Goal: Task Accomplishment & Management: Manage account settings

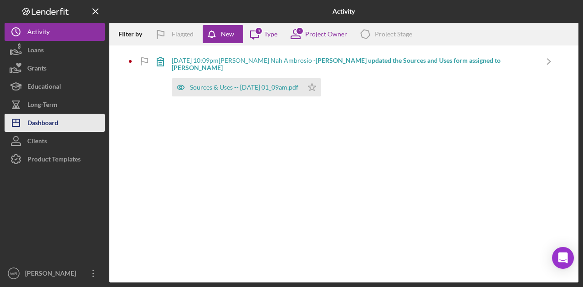
click at [71, 125] on button "Icon/Dashboard Dashboard" at bounding box center [55, 123] width 100 height 18
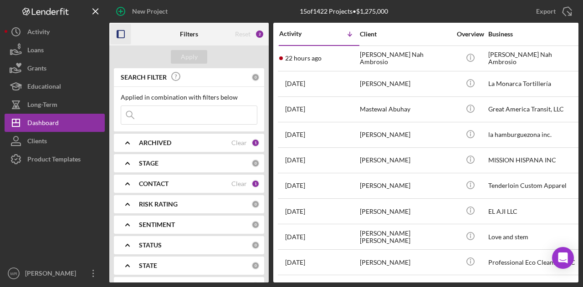
click at [116, 35] on icon "button" at bounding box center [121, 34] width 20 height 20
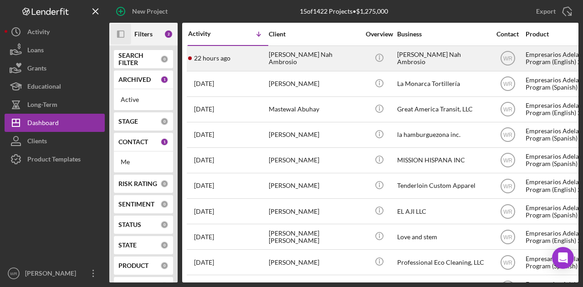
click at [307, 51] on div "[PERSON_NAME] Nah Ambrosio" at bounding box center [314, 58] width 91 height 24
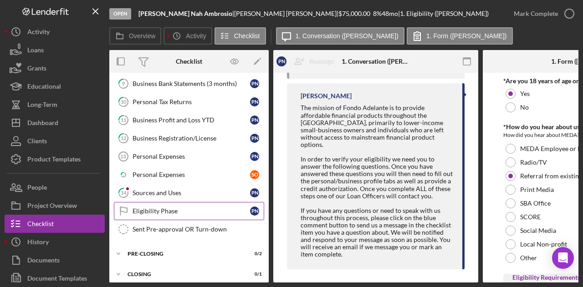
scroll to position [280, 0]
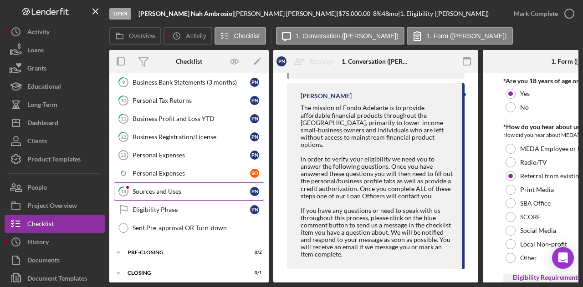
click at [175, 189] on div "Sources and Uses" at bounding box center [191, 191] width 117 height 7
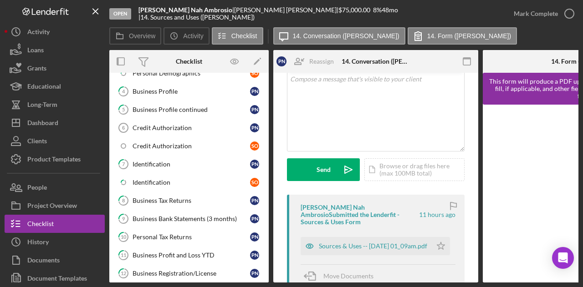
scroll to position [137, 0]
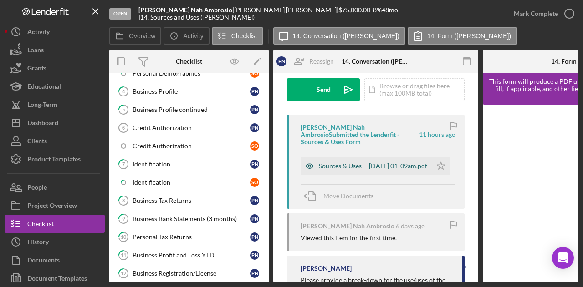
click at [368, 163] on div "Sources & Uses -- 2025-08-21 01_09am.pdf" at bounding box center [373, 166] width 108 height 7
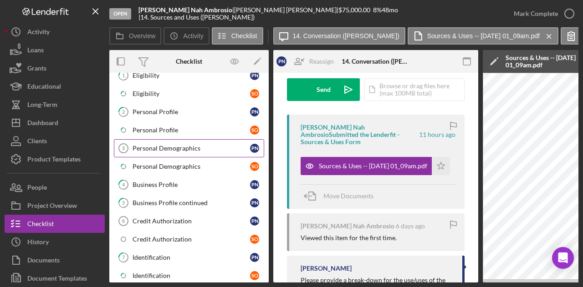
scroll to position [0, 0]
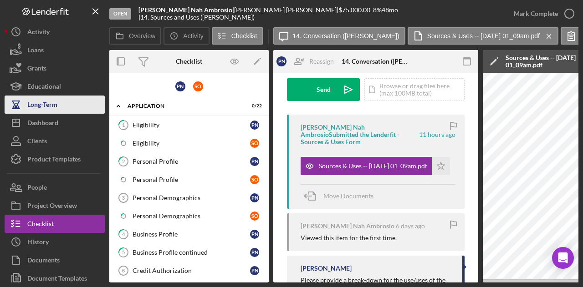
click at [42, 97] on div "Long-Term" at bounding box center [42, 106] width 30 height 20
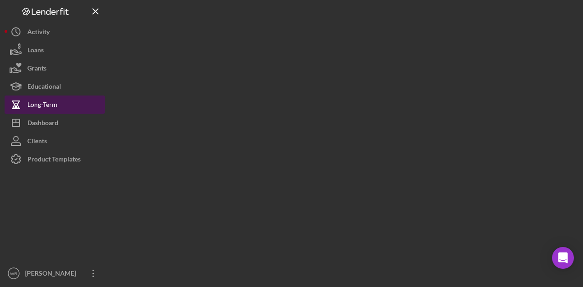
click at [42, 112] on div "Long-Term" at bounding box center [42, 106] width 30 height 20
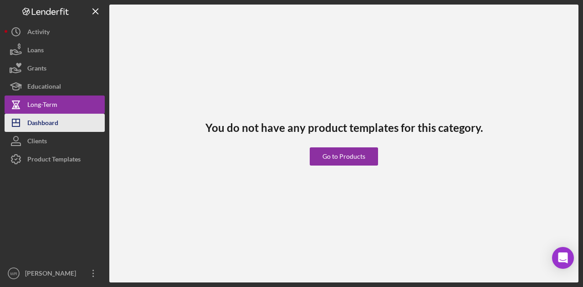
click at [42, 128] on div "Dashboard" at bounding box center [42, 124] width 31 height 20
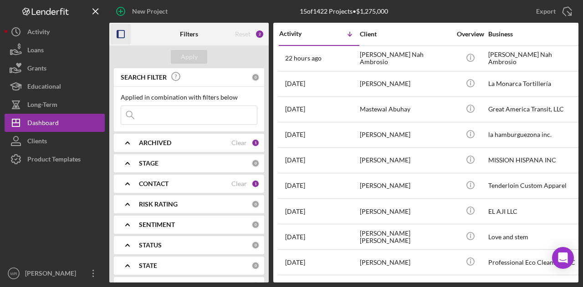
click at [122, 32] on icon "button" at bounding box center [121, 34] width 20 height 20
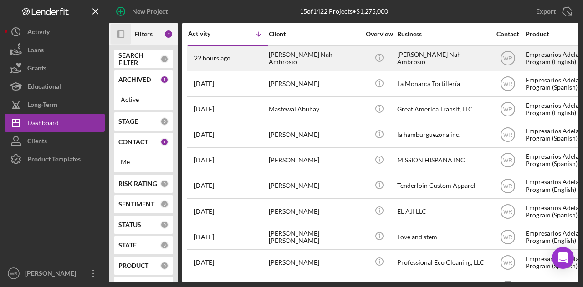
click at [264, 59] on div "22 hours ago Policarpio Nah Ambrosio" at bounding box center [228, 58] width 80 height 24
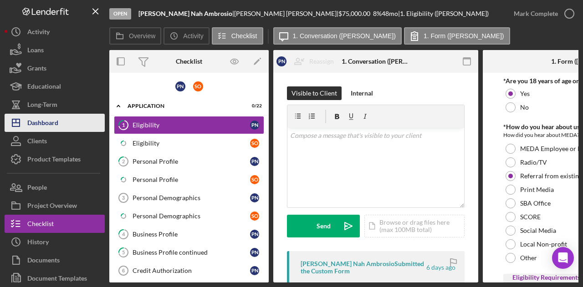
click at [65, 130] on button "Icon/Dashboard Dashboard" at bounding box center [55, 123] width 100 height 18
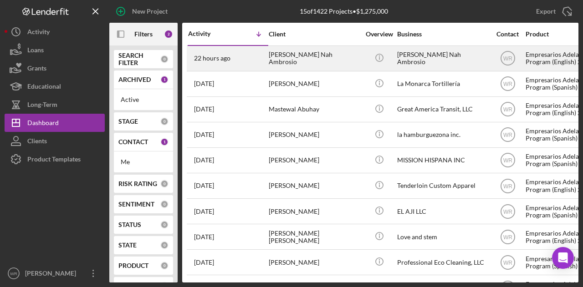
click at [299, 53] on div "[PERSON_NAME] Nah Ambrosio" at bounding box center [314, 58] width 91 height 24
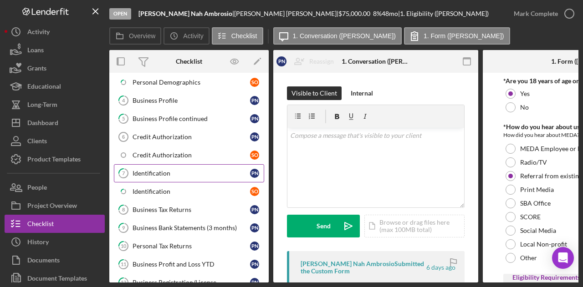
scroll to position [137, 0]
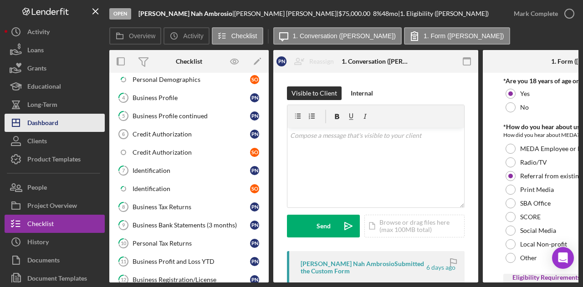
click at [57, 126] on div "Dashboard" at bounding box center [42, 124] width 31 height 20
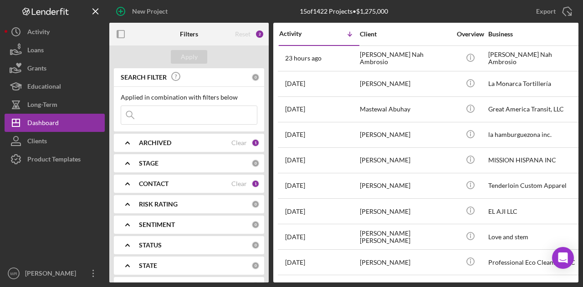
click at [122, 35] on icon "button" at bounding box center [121, 34] width 20 height 20
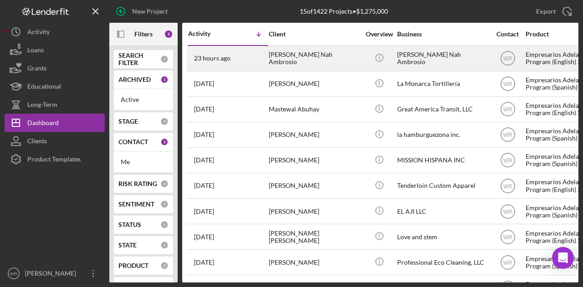
click at [329, 52] on div "[PERSON_NAME] Nah Ambrosio" at bounding box center [314, 58] width 91 height 24
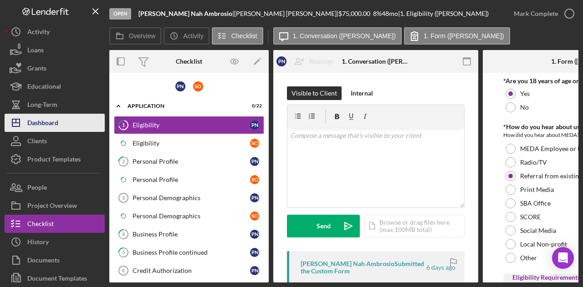
click at [51, 123] on div "Dashboard" at bounding box center [42, 124] width 31 height 20
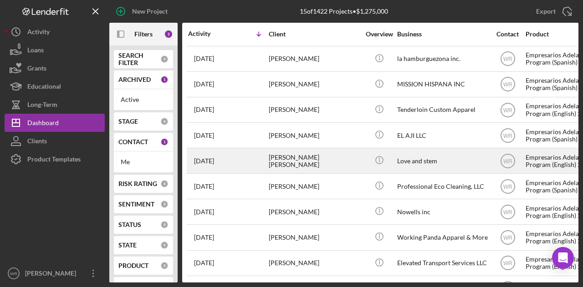
scroll to position [153, 0]
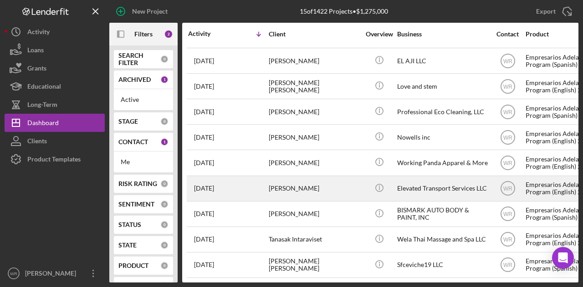
click at [285, 186] on div "Phyllis Pryor" at bounding box center [314, 189] width 91 height 24
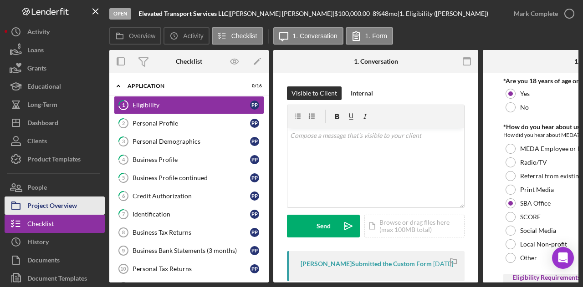
click at [70, 208] on div "Project Overview" at bounding box center [52, 207] width 50 height 20
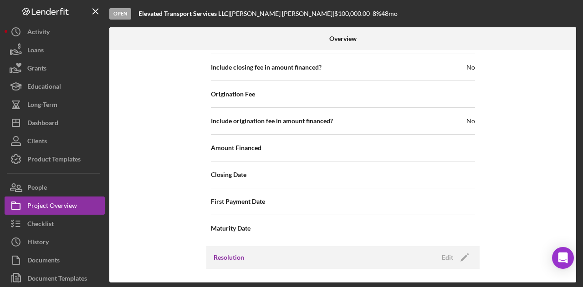
scroll to position [1050, 0]
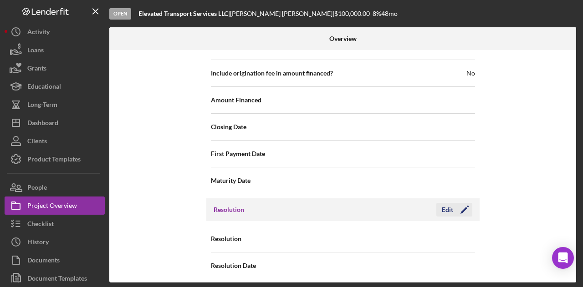
click at [460, 204] on icon "Icon/Edit" at bounding box center [464, 210] width 23 height 23
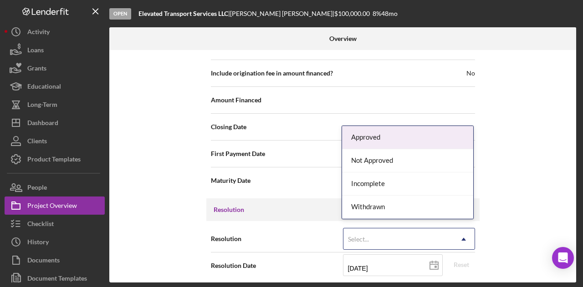
click at [390, 236] on div "Select..." at bounding box center [397, 239] width 109 height 21
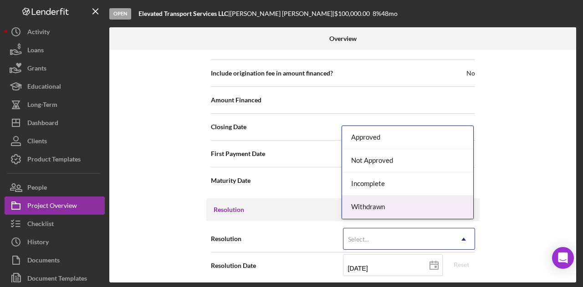
click at [393, 210] on div "Withdrawn" at bounding box center [407, 207] width 131 height 23
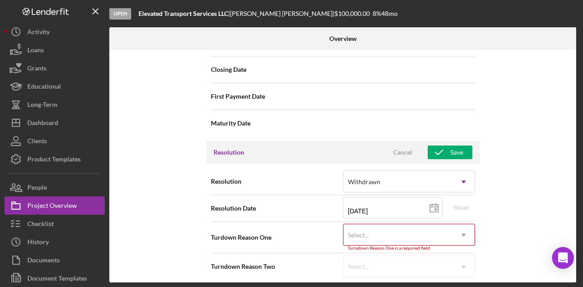
scroll to position [1107, 0]
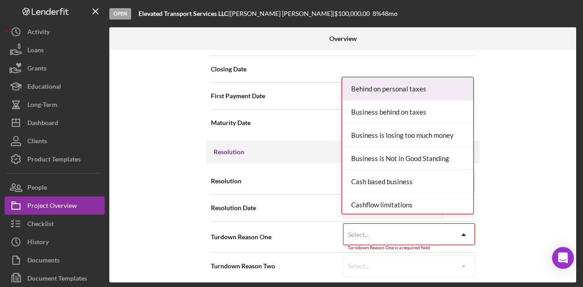
click at [401, 231] on div "Select..." at bounding box center [397, 234] width 109 height 21
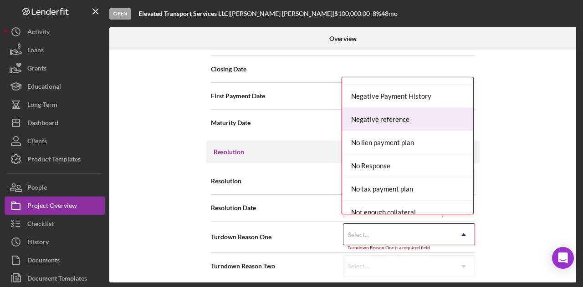
scroll to position [637, 0]
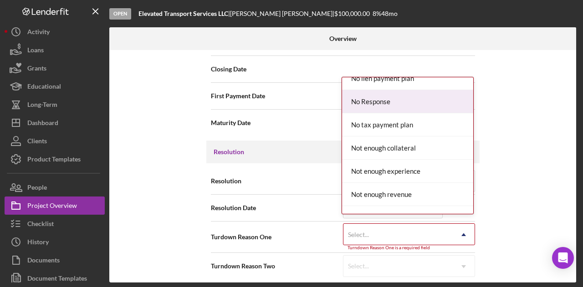
click at [394, 97] on div "No Response" at bounding box center [407, 101] width 131 height 23
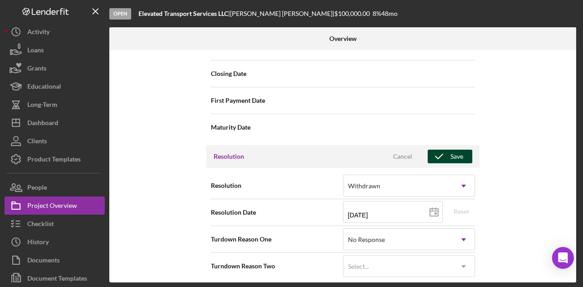
click at [456, 154] on div "Save" at bounding box center [456, 157] width 13 height 14
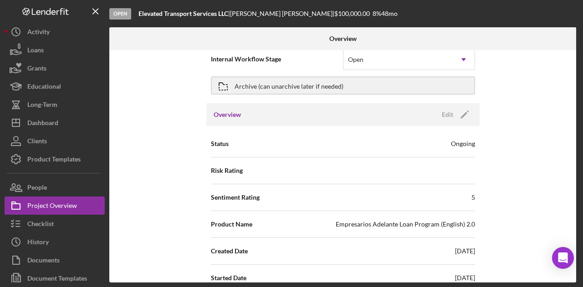
scroll to position [0, 0]
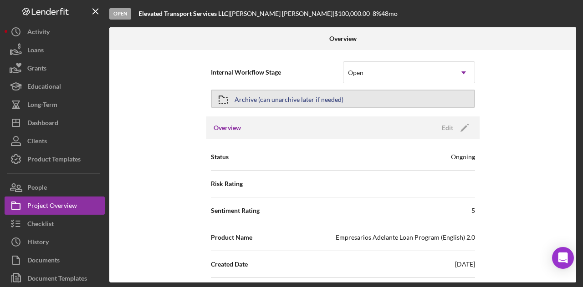
click at [398, 101] on button "Archive (can unarchive later if needed)" at bounding box center [343, 99] width 264 height 18
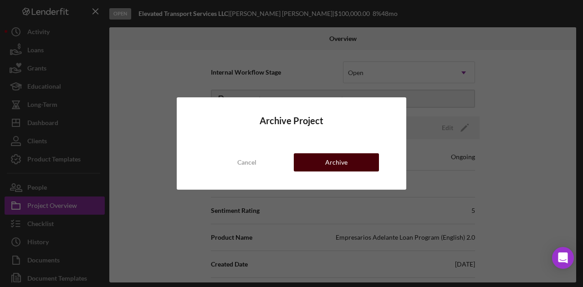
click at [329, 166] on div "Archive" at bounding box center [336, 162] width 22 height 18
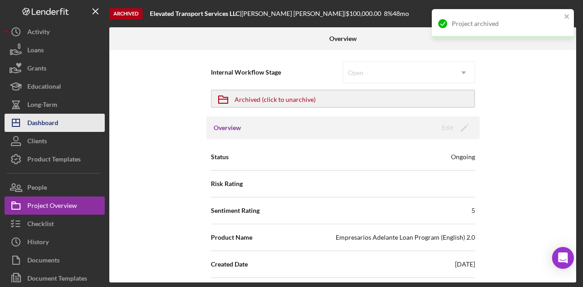
click at [55, 126] on div "Dashboard" at bounding box center [42, 124] width 31 height 20
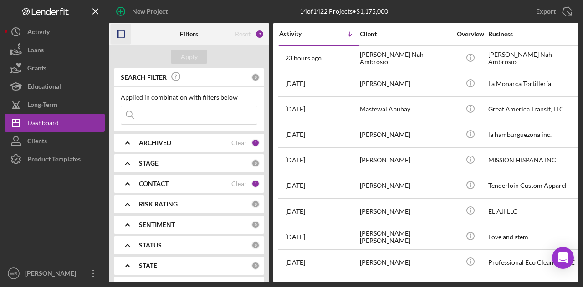
click at [122, 32] on icon "button" at bounding box center [121, 34] width 20 height 20
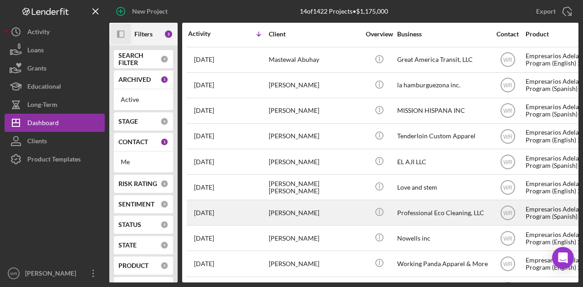
scroll to position [127, 0]
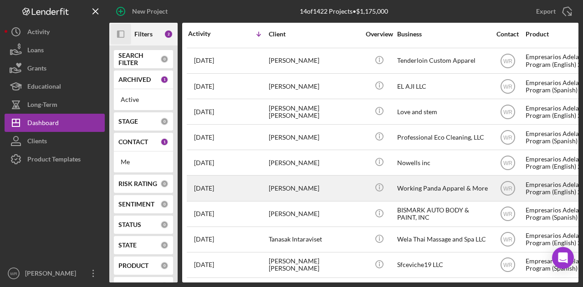
click at [305, 184] on div "jasmine Gunn" at bounding box center [314, 188] width 91 height 24
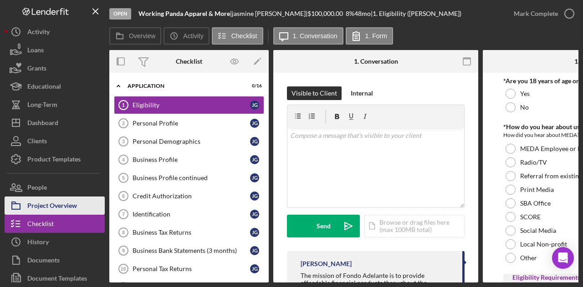
click at [67, 205] on div "Project Overview" at bounding box center [52, 207] width 50 height 20
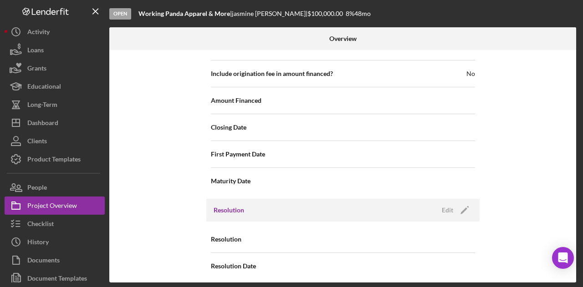
scroll to position [1050, 0]
click at [461, 204] on icon "Icon/Edit" at bounding box center [464, 210] width 23 height 23
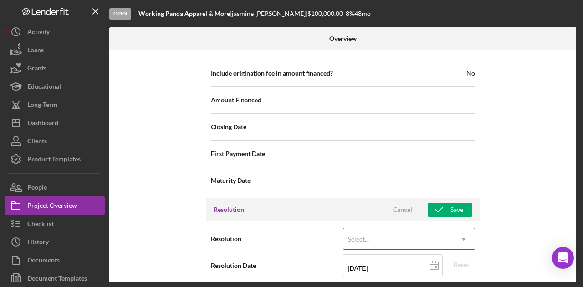
click at [426, 241] on div "Select..." at bounding box center [397, 239] width 109 height 21
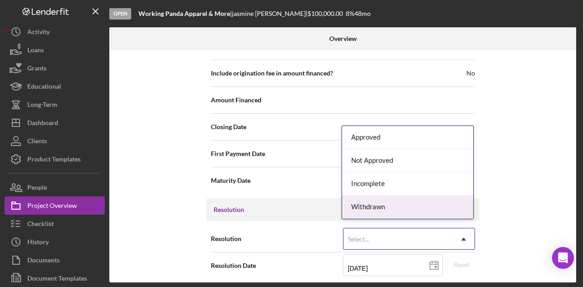
click at [410, 210] on div "Withdrawn" at bounding box center [407, 207] width 131 height 23
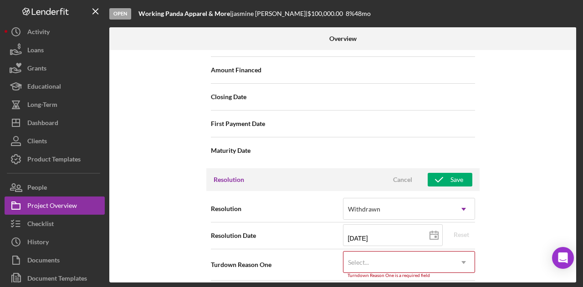
scroll to position [1107, 0]
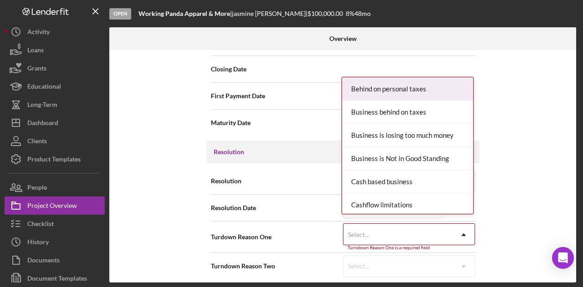
click at [445, 232] on div "Select..." at bounding box center [397, 234] width 109 height 21
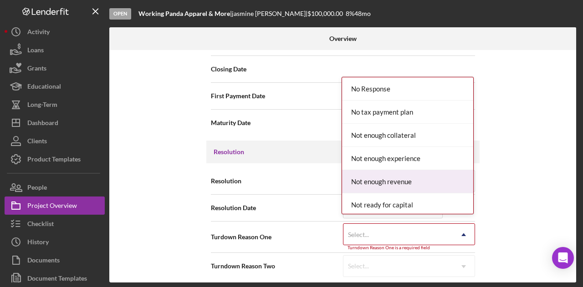
scroll to position [637, 0]
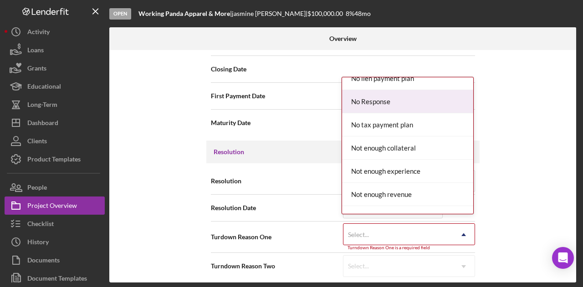
click at [388, 96] on div "No Response" at bounding box center [407, 101] width 131 height 23
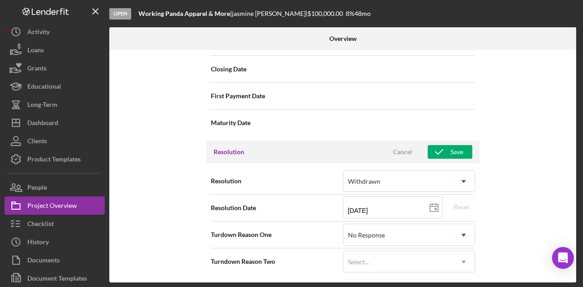
scroll to position [1103, 0]
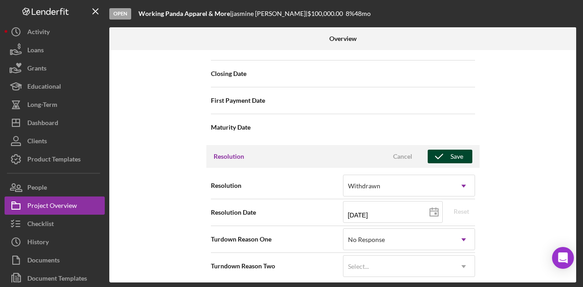
click at [439, 149] on icon "button" at bounding box center [439, 156] width 23 height 23
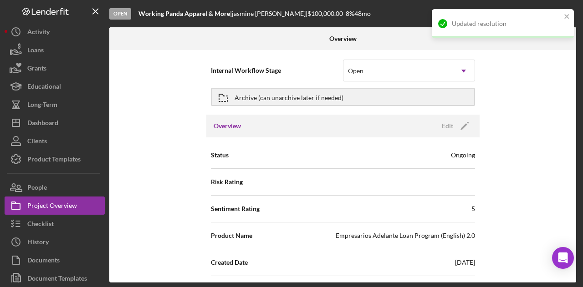
scroll to position [0, 0]
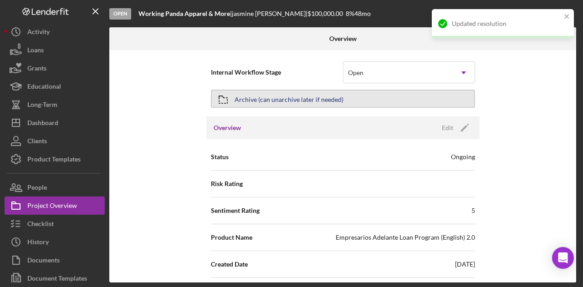
click at [361, 95] on button "Archive (can unarchive later if needed)" at bounding box center [343, 99] width 264 height 18
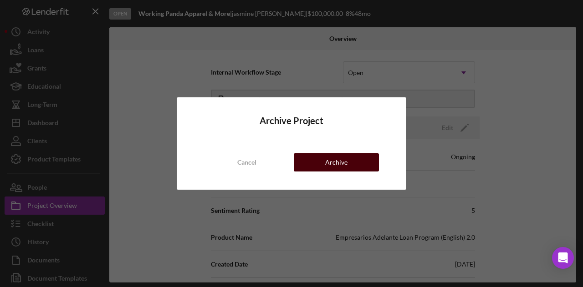
click at [353, 166] on button "Archive" at bounding box center [336, 162] width 85 height 18
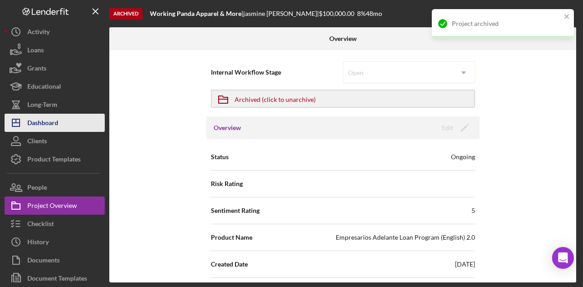
click at [65, 116] on button "Icon/Dashboard Dashboard" at bounding box center [55, 123] width 100 height 18
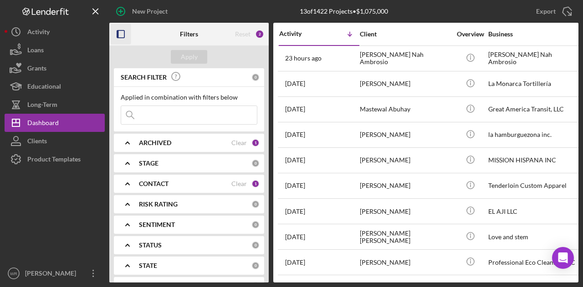
click at [124, 31] on rect "button" at bounding box center [120, 34] width 7 height 7
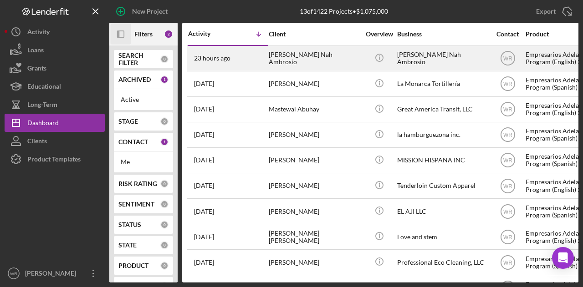
click at [278, 61] on div "[PERSON_NAME] Nah Ambrosio" at bounding box center [314, 58] width 91 height 24
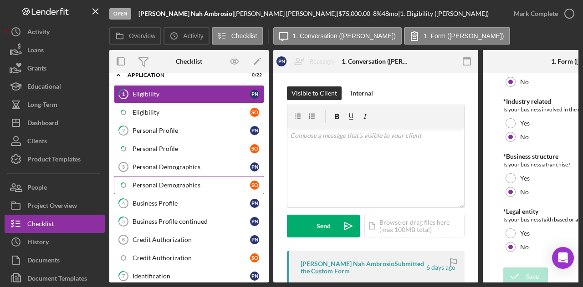
scroll to position [91, 0]
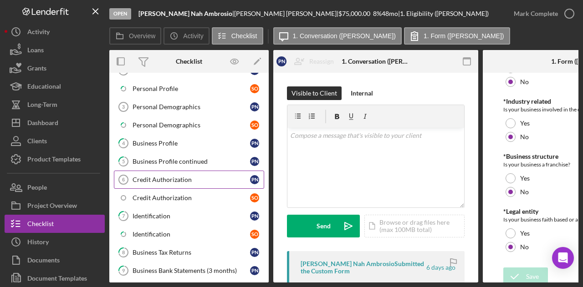
click at [190, 176] on div "Credit Authorization" at bounding box center [191, 179] width 117 height 7
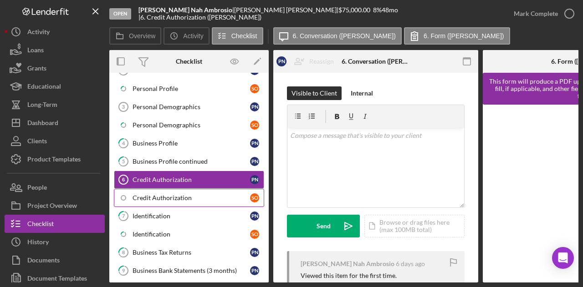
click at [194, 194] on div "Credit Authorization" at bounding box center [191, 197] width 117 height 7
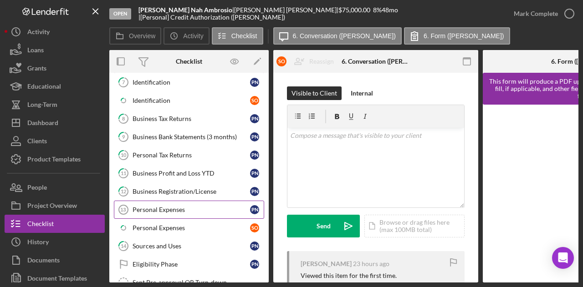
scroll to position [228, 0]
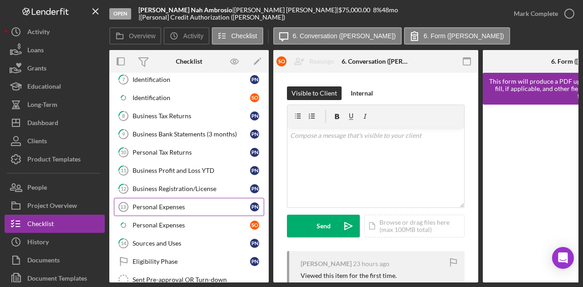
click at [176, 204] on div "Personal Expenses" at bounding box center [191, 207] width 117 height 7
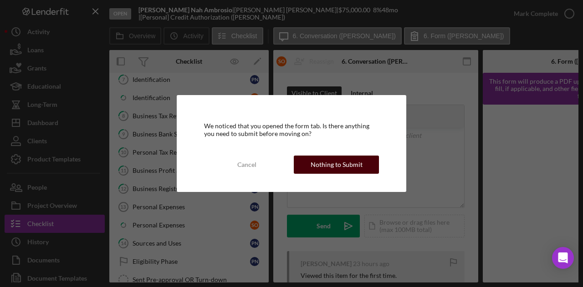
click at [352, 160] on div "Nothing to Submit" at bounding box center [337, 165] width 52 height 18
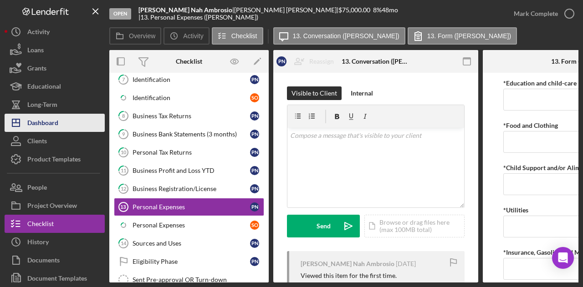
click at [65, 122] on button "Icon/Dashboard Dashboard" at bounding box center [55, 123] width 100 height 18
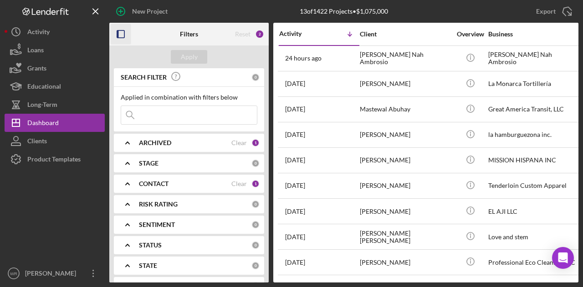
click at [123, 37] on icon "button" at bounding box center [121, 34] width 20 height 20
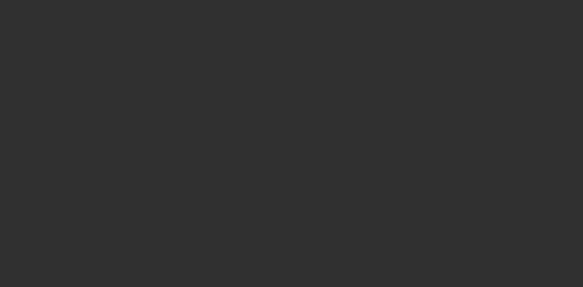
click at [123, 32] on div at bounding box center [291, 143] width 583 height 287
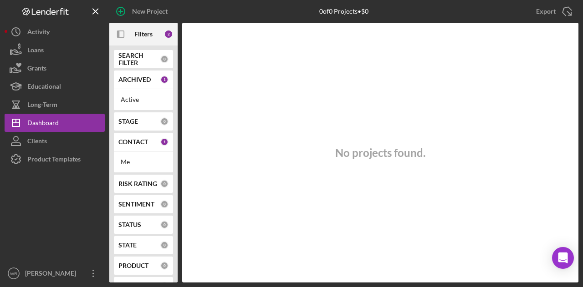
click at [123, 28] on icon "Icon/Panel Side Expand" at bounding box center [121, 34] width 20 height 20
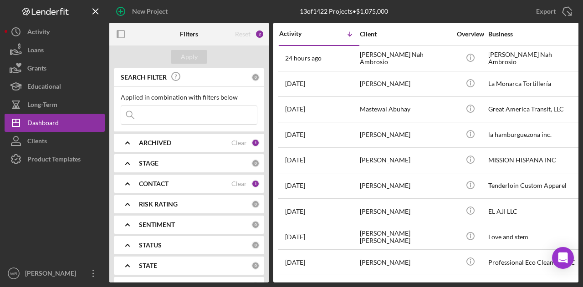
click at [171, 183] on div "CONTACT" at bounding box center [185, 183] width 92 height 7
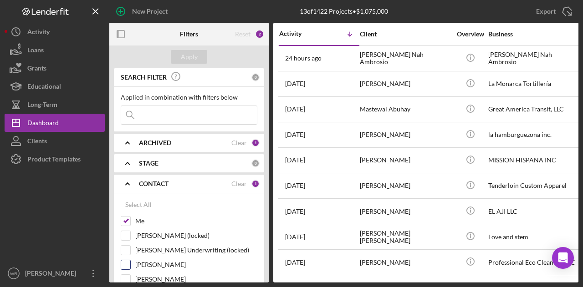
scroll to position [91, 0]
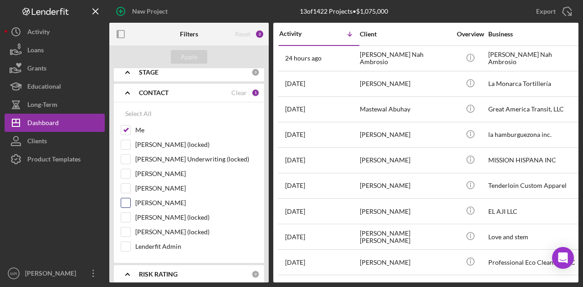
click at [169, 199] on label "[PERSON_NAME]" at bounding box center [196, 203] width 122 height 9
click at [130, 199] on input "[PERSON_NAME]" at bounding box center [125, 203] width 9 height 9
click at [196, 50] on div "Apply" at bounding box center [188, 57] width 159 height 23
click at [196, 55] on div "Apply" at bounding box center [189, 57] width 17 height 14
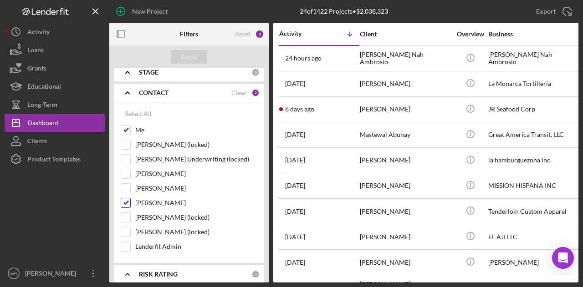
click at [154, 204] on label "[PERSON_NAME]" at bounding box center [196, 203] width 122 height 9
click at [130, 204] on input "[PERSON_NAME]" at bounding box center [125, 203] width 9 height 9
checkbox input "false"
click at [188, 52] on div "Apply" at bounding box center [189, 57] width 17 height 14
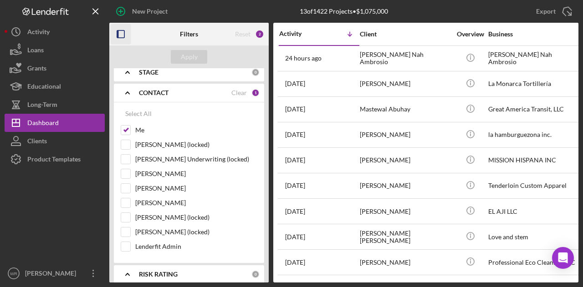
click at [119, 31] on rect "button" at bounding box center [120, 34] width 7 height 7
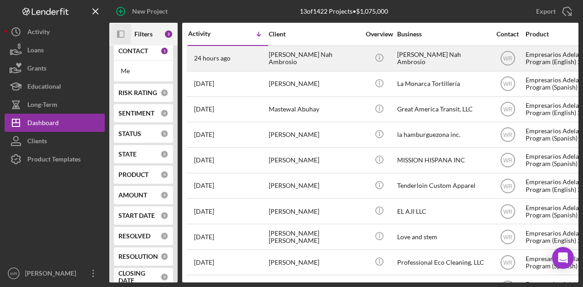
click at [276, 64] on div "[PERSON_NAME] Nah Ambrosio" at bounding box center [314, 58] width 91 height 24
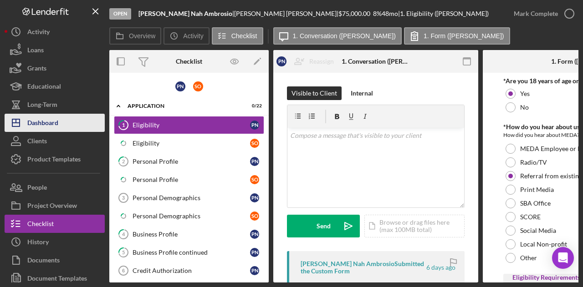
click at [60, 122] on button "Icon/Dashboard Dashboard" at bounding box center [55, 123] width 100 height 18
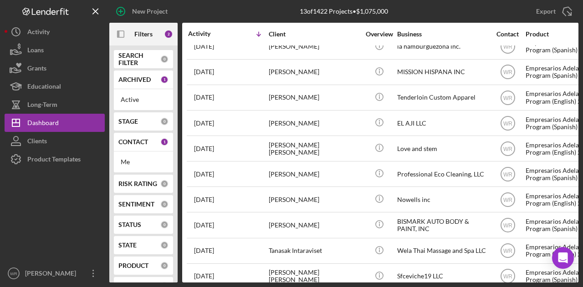
scroll to position [102, 0]
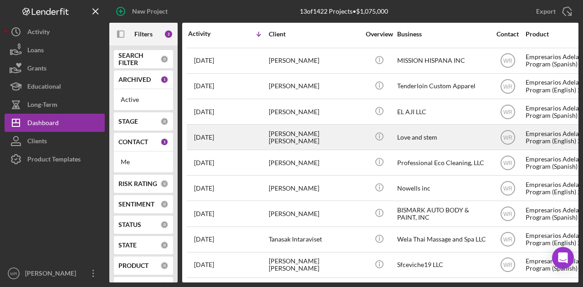
click at [303, 132] on div "[PERSON_NAME] [PERSON_NAME]" at bounding box center [314, 137] width 91 height 24
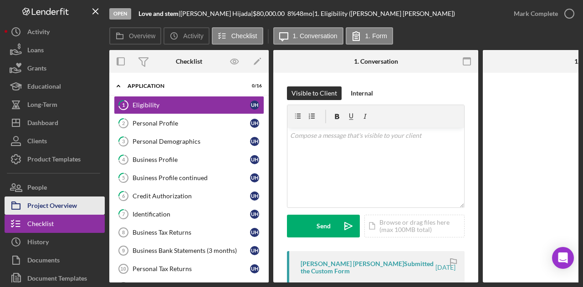
click at [57, 202] on div "Project Overview" at bounding box center [52, 207] width 50 height 20
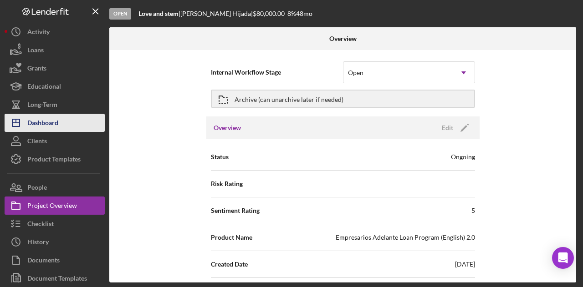
click at [60, 118] on button "Icon/Dashboard Dashboard" at bounding box center [55, 123] width 100 height 18
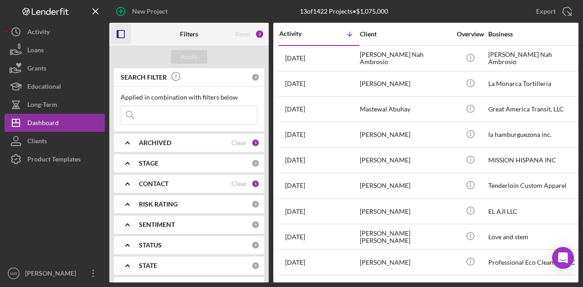
click at [119, 34] on icon "button" at bounding box center [121, 34] width 20 height 20
